Goal: Browse casually

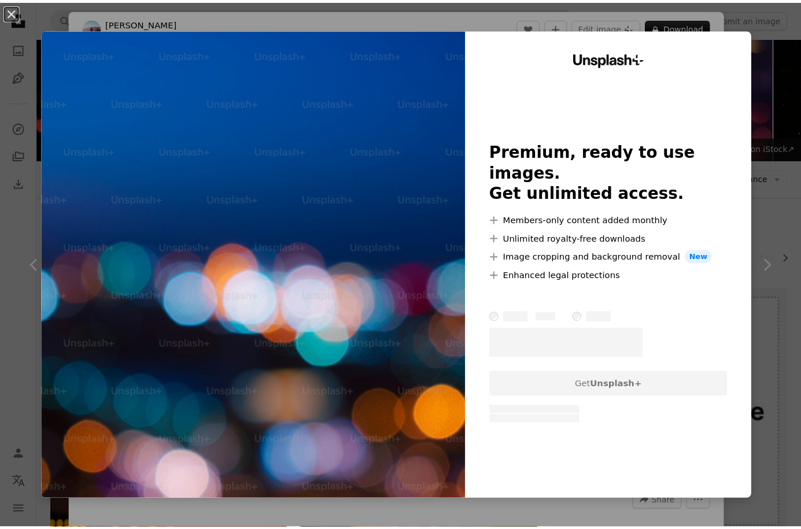
scroll to position [1562, 0]
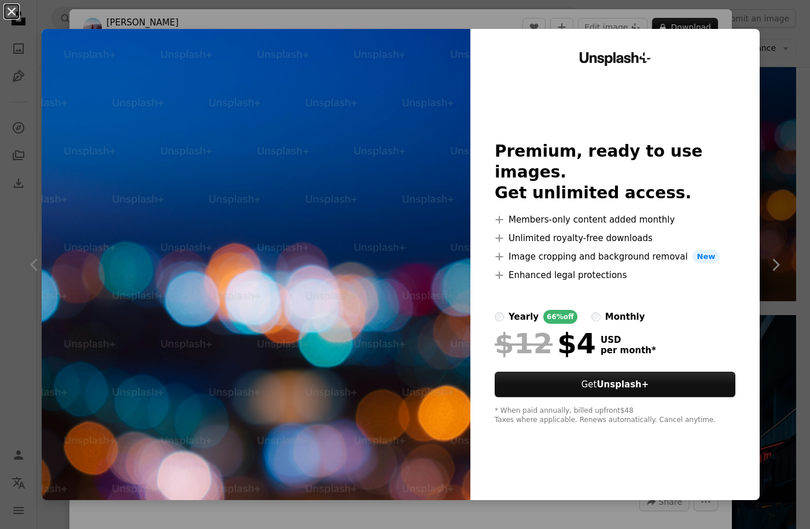
click at [12, 16] on button "An X shape" at bounding box center [12, 12] width 14 height 14
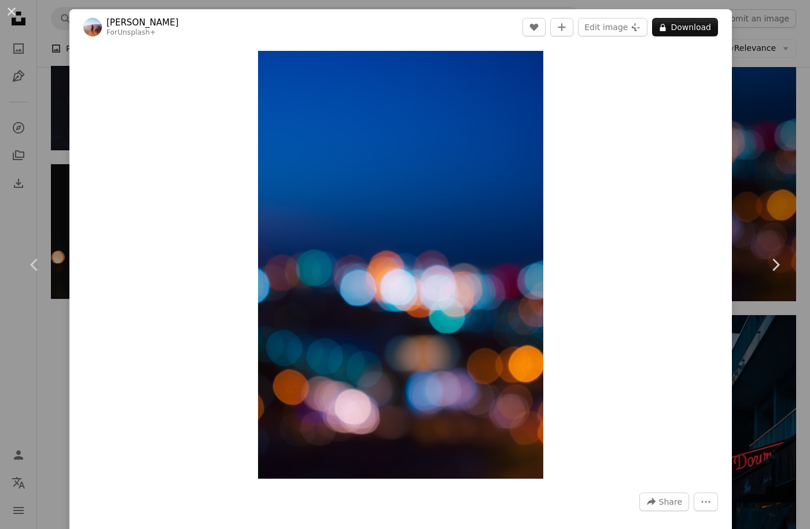
click at [12, 16] on button "An X shape" at bounding box center [12, 12] width 14 height 14
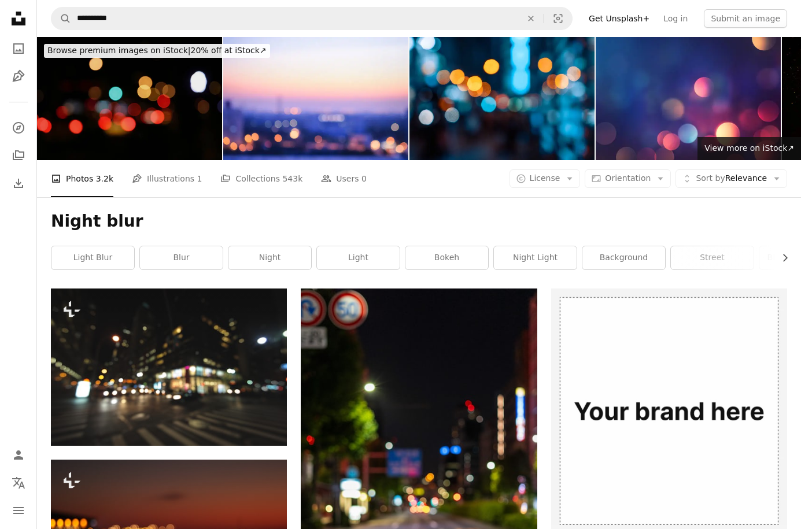
click at [165, 97] on img at bounding box center [129, 98] width 185 height 123
